Goal: Task Accomplishment & Management: Manage account settings

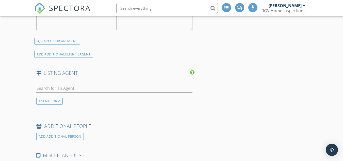
scroll to position [940, 0]
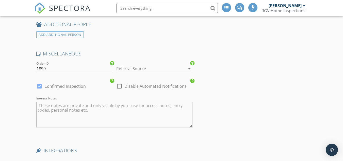
click at [41, 85] on div at bounding box center [39, 86] width 9 height 9
checkbox input "false"
checkbox input "true"
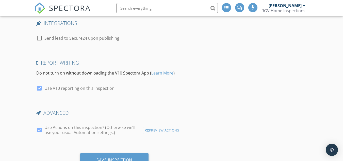
scroll to position [1089, 0]
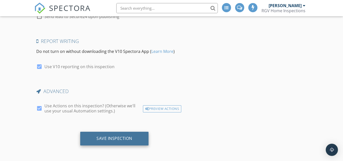
click at [120, 140] on div "Save Inspection" at bounding box center [115, 138] width 36 height 5
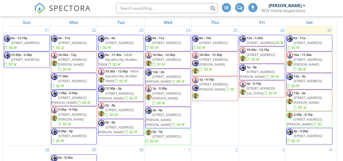
scroll to position [75, 0]
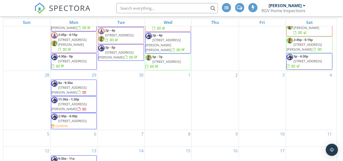
click at [88, 161] on span "1521 Plantation Dr, Harlingen 78550" at bounding box center [74, 163] width 32 height 5
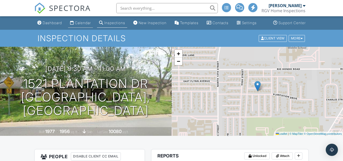
click at [86, 25] on div "Calendar" at bounding box center [83, 23] width 16 height 4
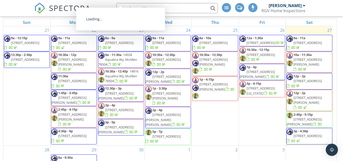
scroll to position [75, 0]
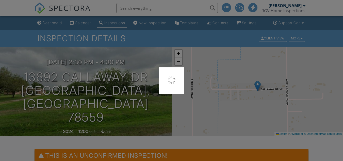
scroll to position [132, 0]
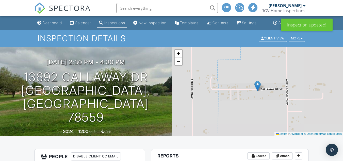
click at [82, 35] on div "Inspection Details Client View More Property Details Reschedule Reorder / Copy …" at bounding box center [171, 38] width 343 height 17
click at [84, 25] on div "Calendar" at bounding box center [83, 23] width 16 height 4
